Goal: Find specific page/section: Find specific page/section

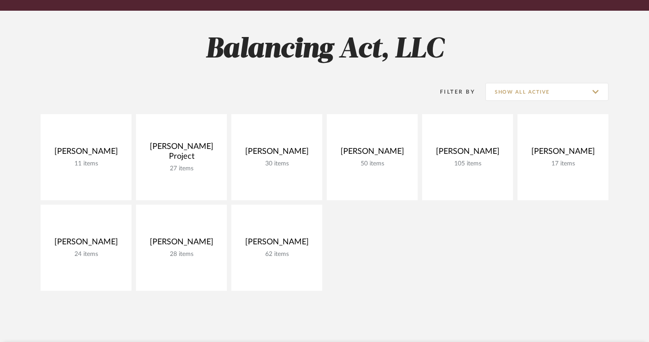
scroll to position [110, 0]
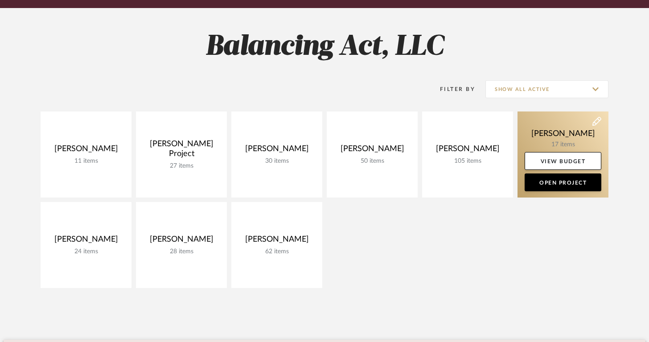
click at [554, 147] on link at bounding box center [562, 154] width 91 height 86
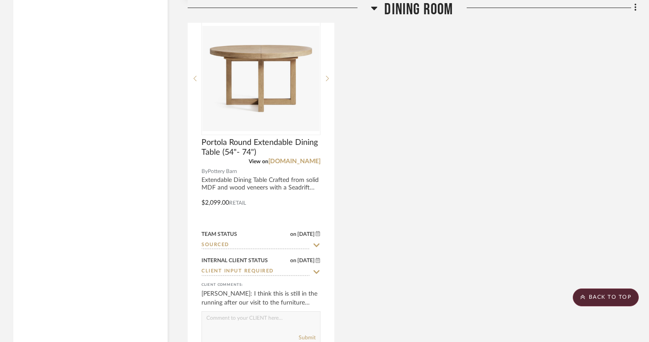
scroll to position [1473, 0]
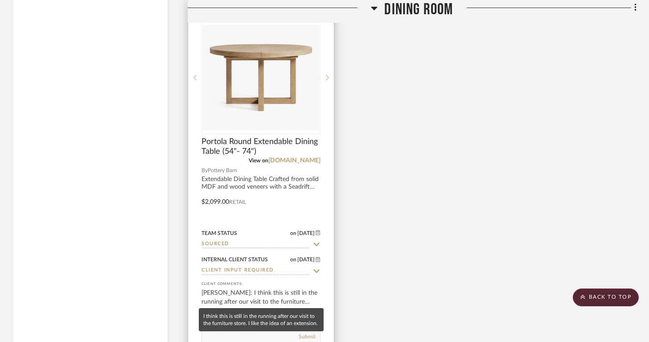
click at [245, 289] on div "Lois Londe: I think this is still in the running after our visit to the furnitu…" at bounding box center [260, 297] width 119 height 18
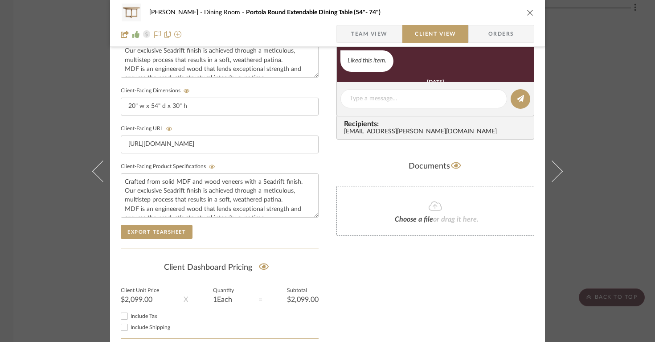
scroll to position [391, 0]
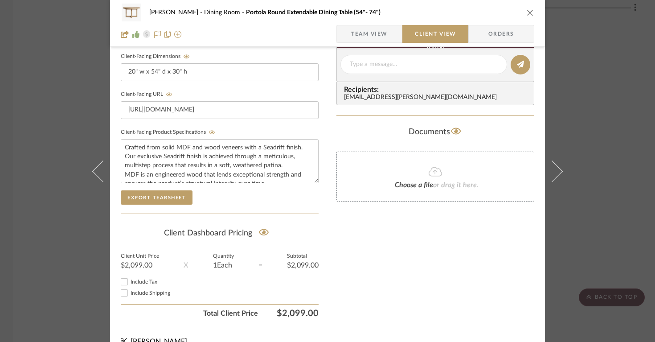
click at [527, 13] on icon "close" at bounding box center [530, 12] width 7 height 7
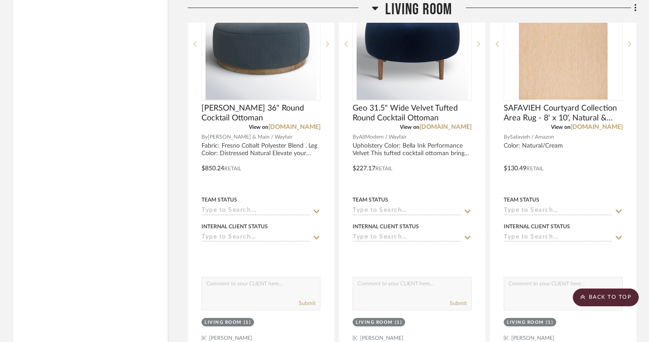
scroll to position [2858, 0]
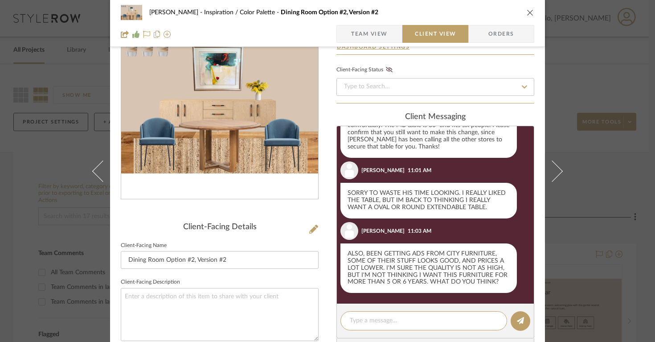
scroll to position [57, 0]
